Goal: Task Accomplishment & Management: Complete application form

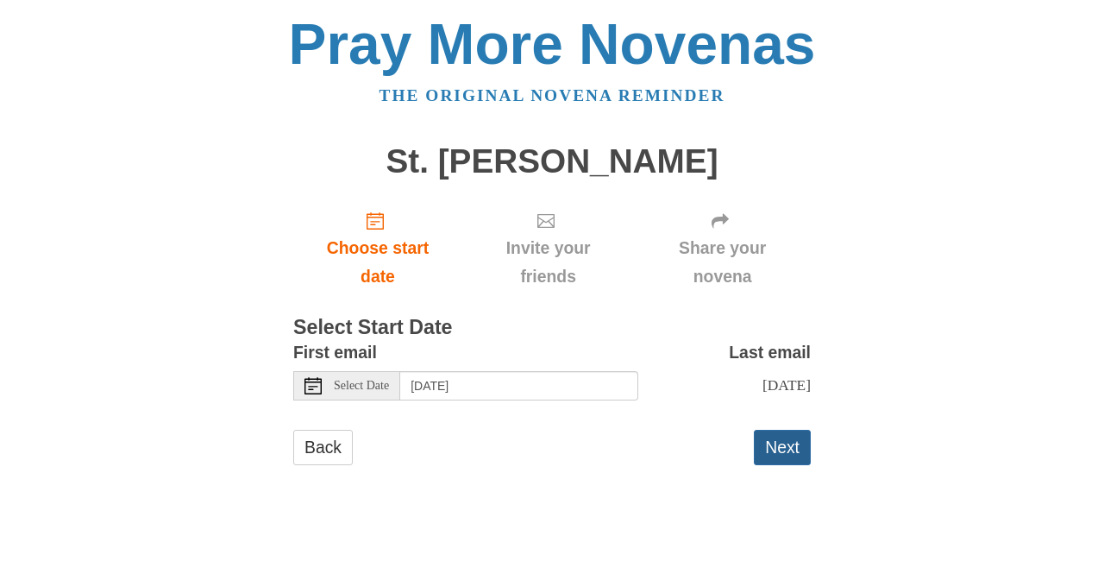
click at [781, 462] on button "Next" at bounding box center [782, 447] width 57 height 35
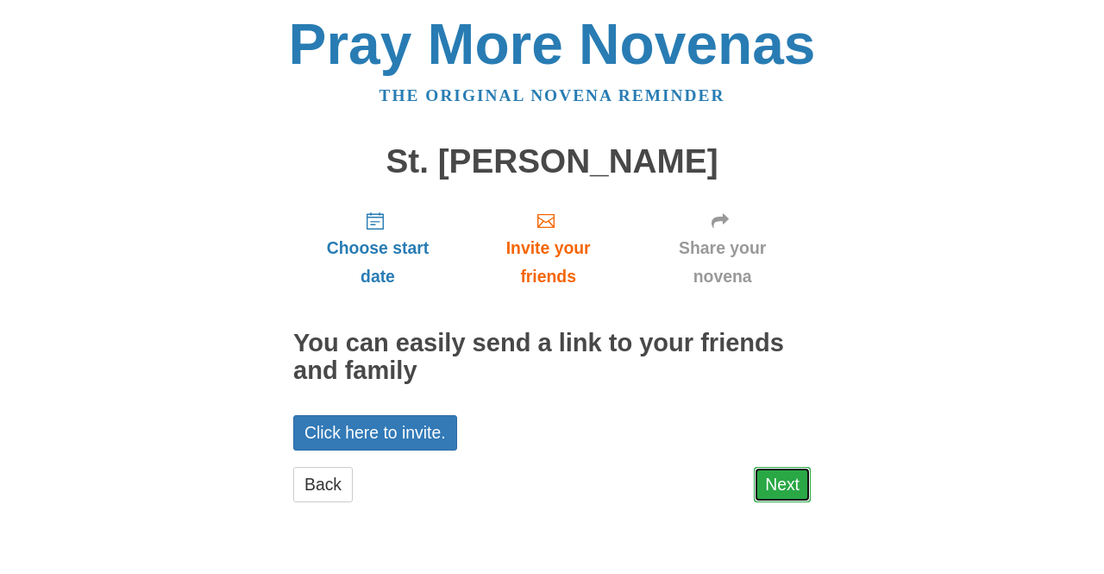
click at [794, 493] on link "Next" at bounding box center [782, 484] width 57 height 35
